Goal: Check status

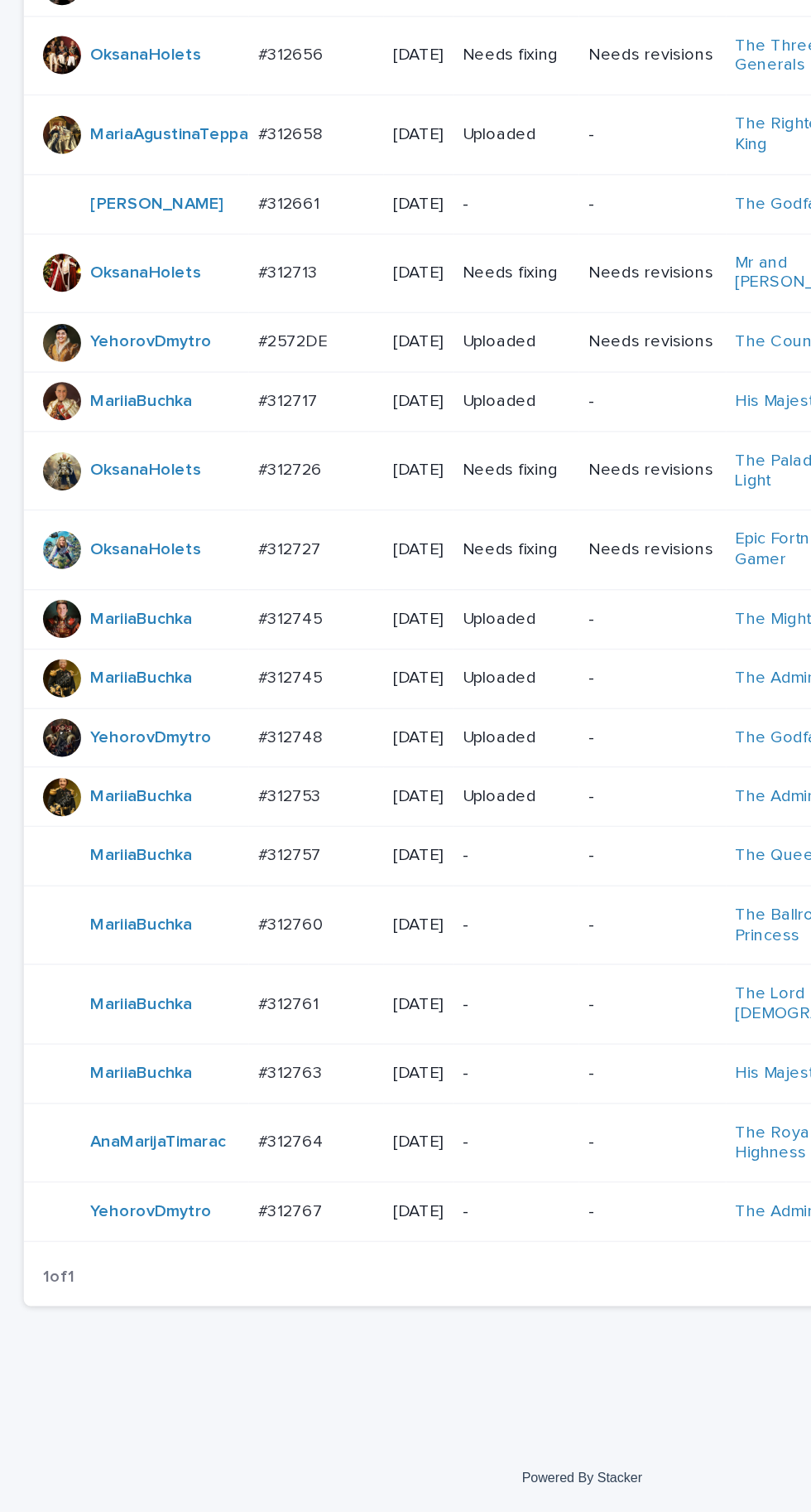
click at [214, 1062] on td "#312757 #312757" at bounding box center [220, 1055] width 94 height 41
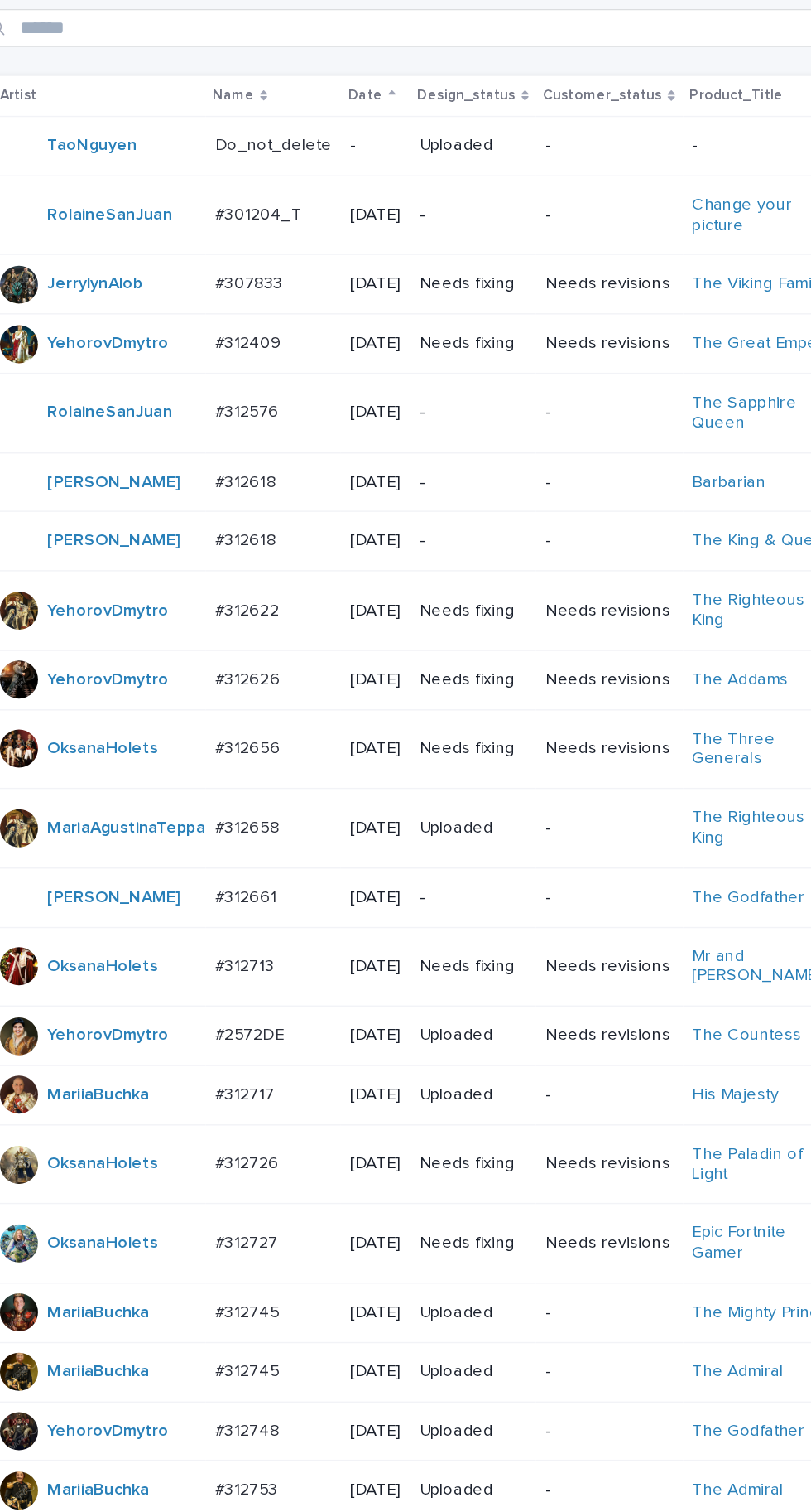
scroll to position [401, 0]
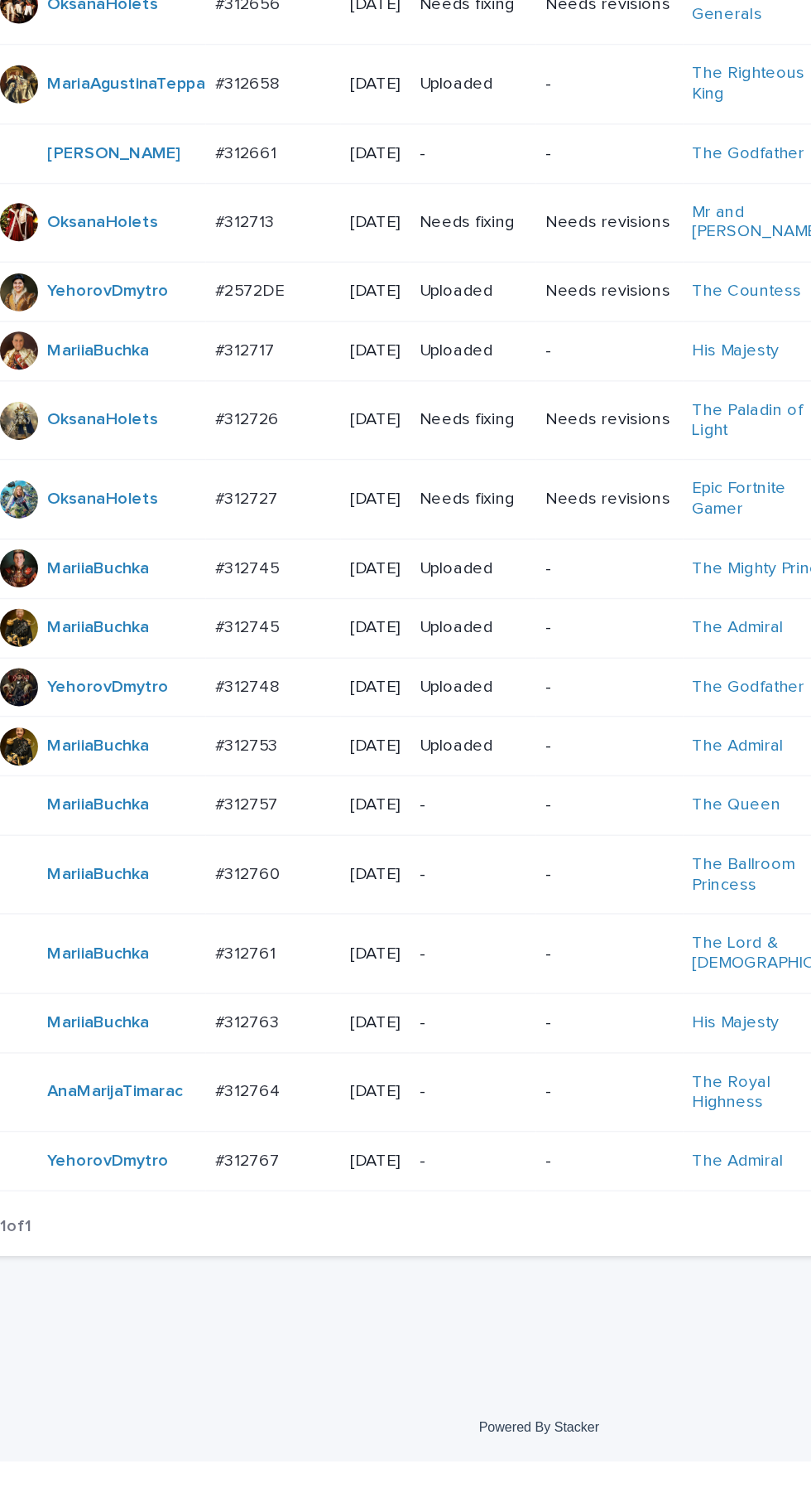
click at [211, 1020] on p "#312753" at bounding box center [203, 1012] width 48 height 18
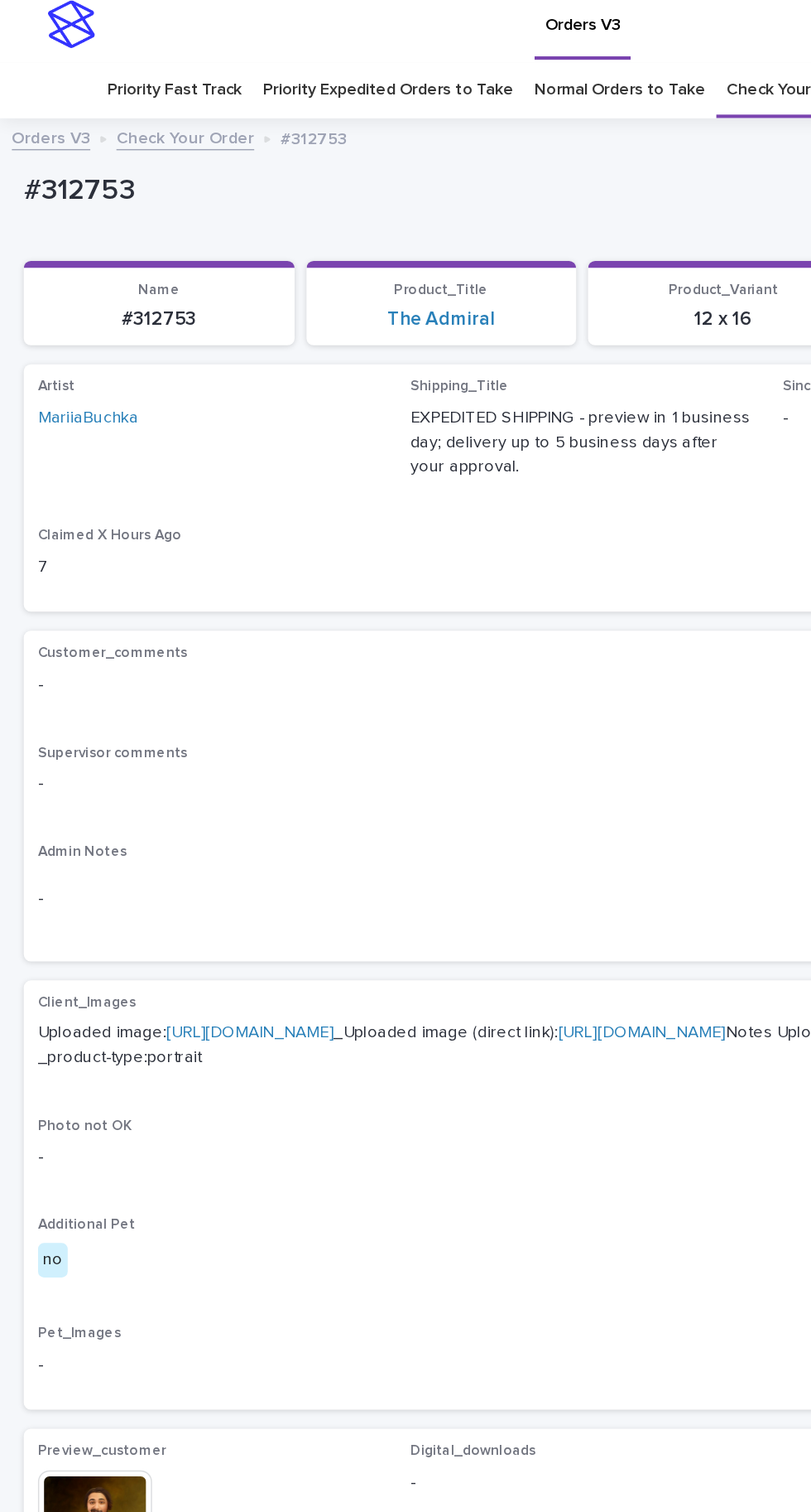
scroll to position [49, 0]
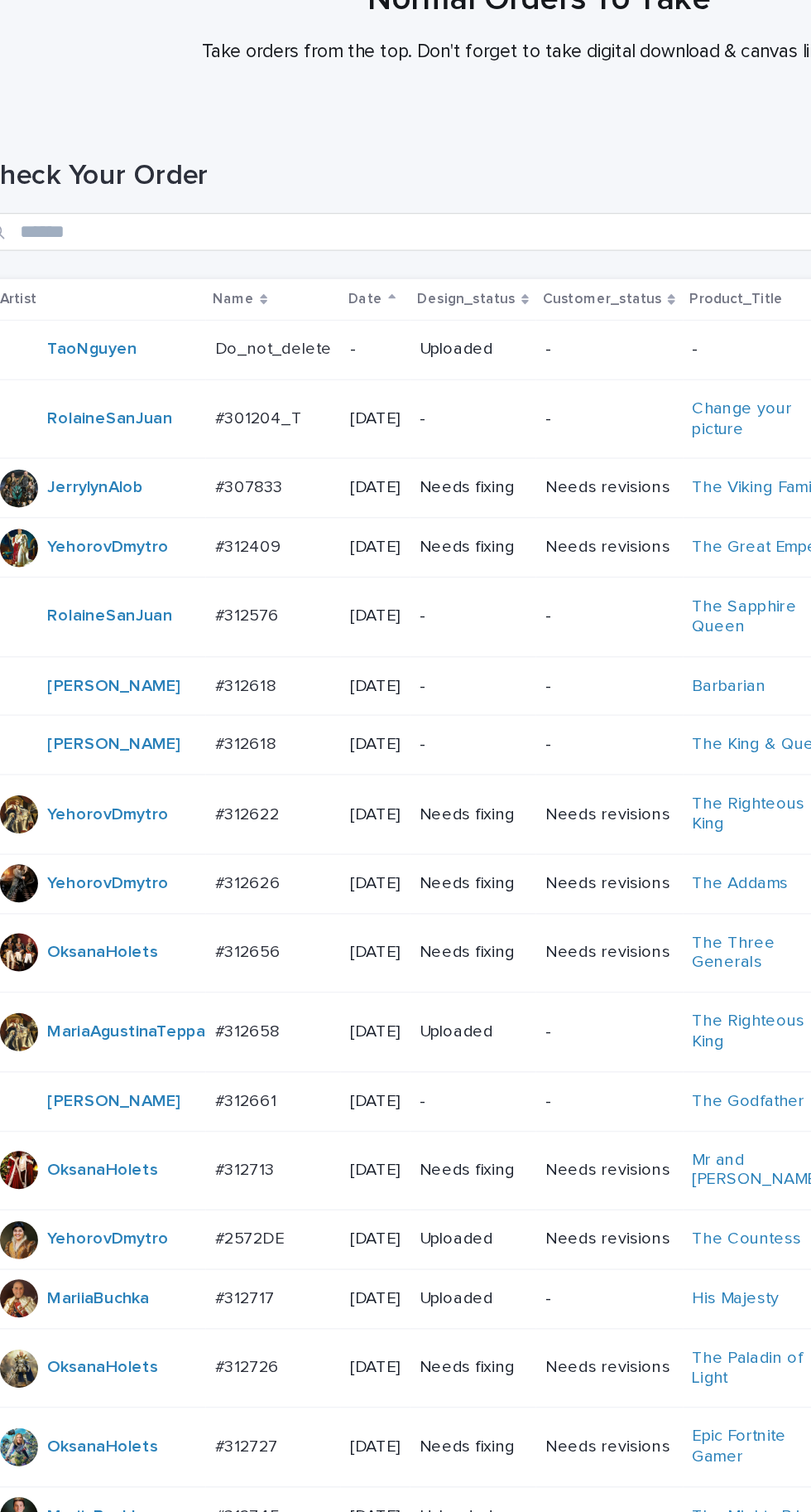
scroll to position [401, 0]
